Goal: Task Accomplishment & Management: Use online tool/utility

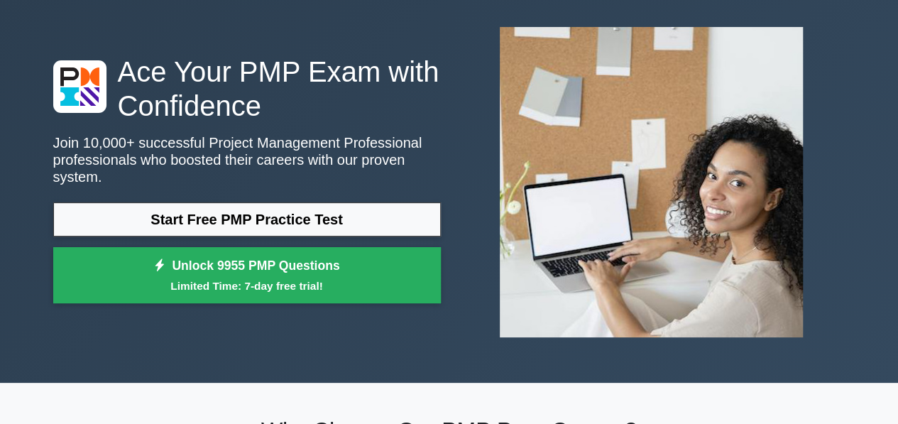
scroll to position [65, 0]
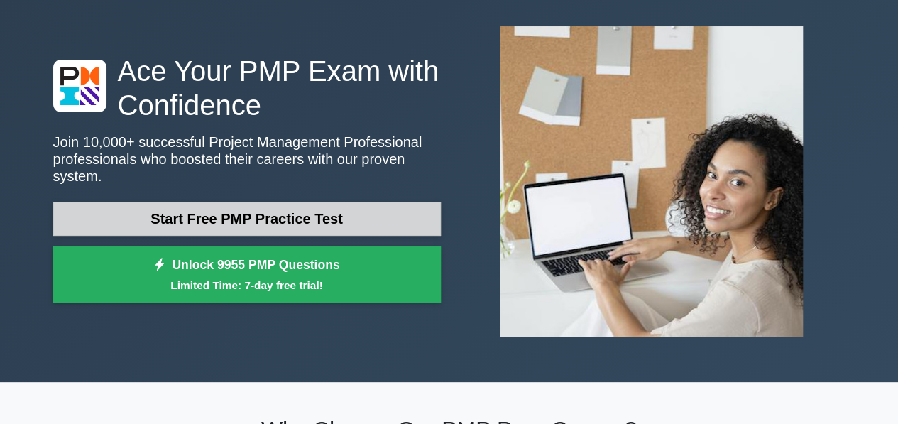
click at [253, 203] on link "Start Free PMP Practice Test" at bounding box center [247, 219] width 388 height 34
